Goal: Transaction & Acquisition: Purchase product/service

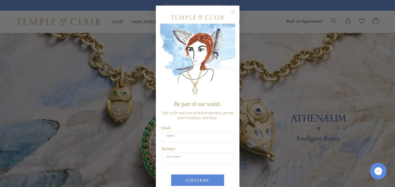
click at [231, 9] on circle "Close dialog" at bounding box center [233, 12] width 7 height 7
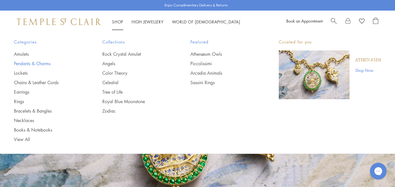
click at [44, 64] on link "Pendants & Charms" at bounding box center [47, 64] width 66 height 6
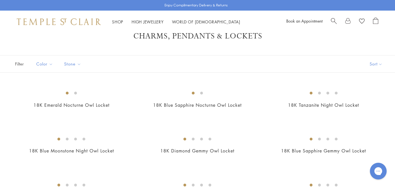
scroll to position [2, 0]
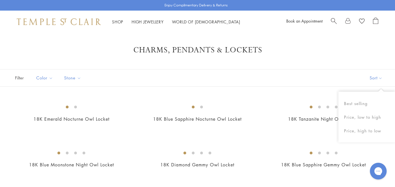
click at [381, 77] on button "Sort" at bounding box center [376, 77] width 38 height 17
click at [359, 117] on button "Price, low to high" at bounding box center [367, 117] width 57 height 14
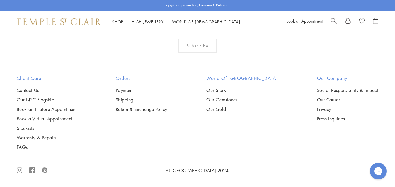
scroll to position [2351, 0]
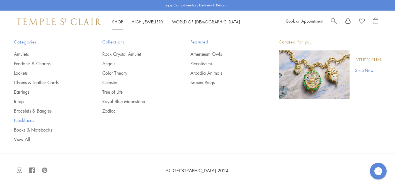
click at [23, 121] on link "Necklaces" at bounding box center [47, 120] width 66 height 6
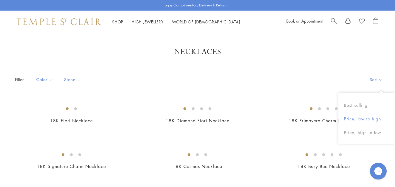
click at [359, 120] on button "Price, low to high" at bounding box center [367, 119] width 57 height 14
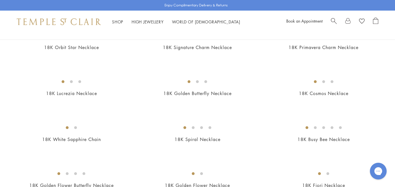
scroll to position [110, 0]
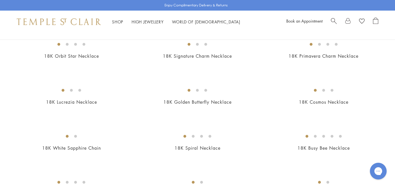
click at [0, 0] on img at bounding box center [0, 0] width 0 height 0
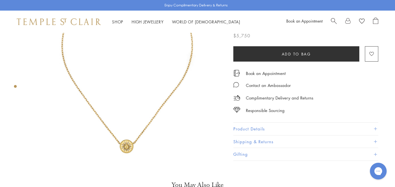
scroll to position [99, 0]
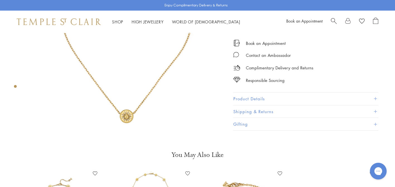
click at [126, 107] on img at bounding box center [126, 32] width 197 height 197
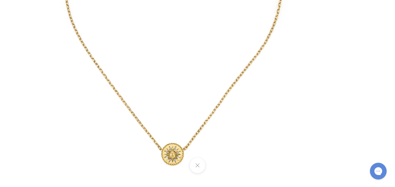
drag, startPoint x: 233, startPoint y: 137, endPoint x: 153, endPoint y: 112, distance: 83.8
click at [153, 112] on img at bounding box center [172, 15] width 326 height 326
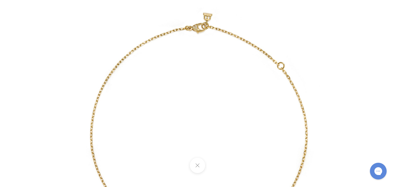
click at [331, 32] on img at bounding box center [198, 163] width 326 height 326
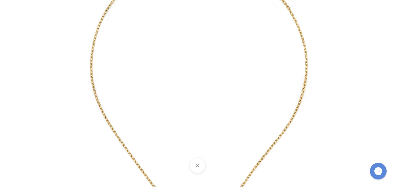
click at [197, 168] on button at bounding box center [197, 165] width 15 height 15
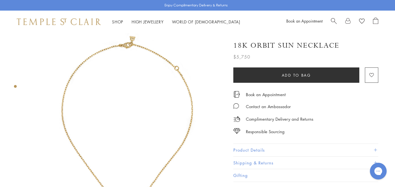
scroll to position [0, 0]
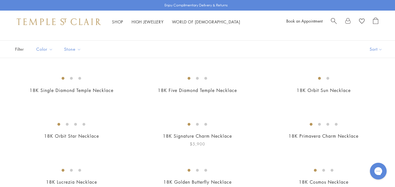
scroll to position [30, 0]
